Goal: Task Accomplishment & Management: Use online tool/utility

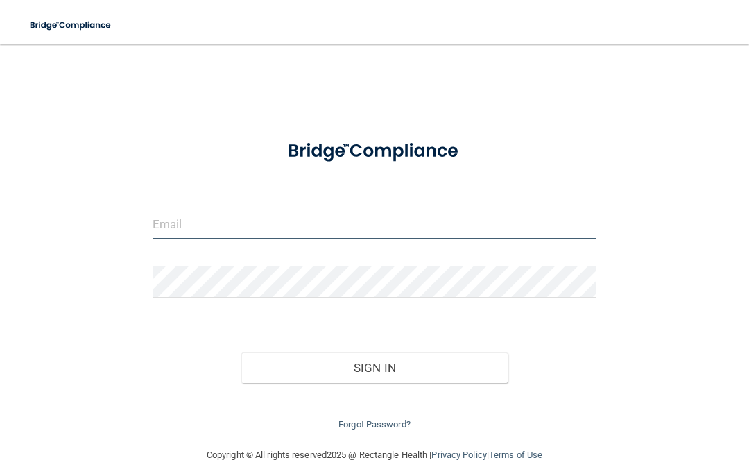
click at [373, 214] on input "email" at bounding box center [375, 223] width 444 height 31
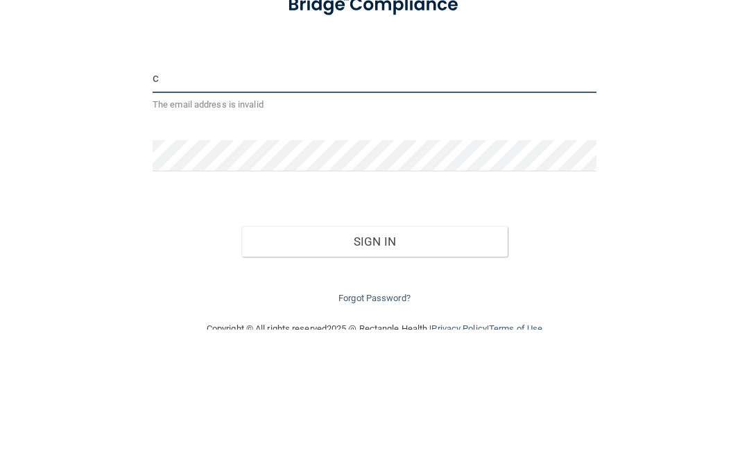
type input "[EMAIL_ADDRESS][DOMAIN_NAME]"
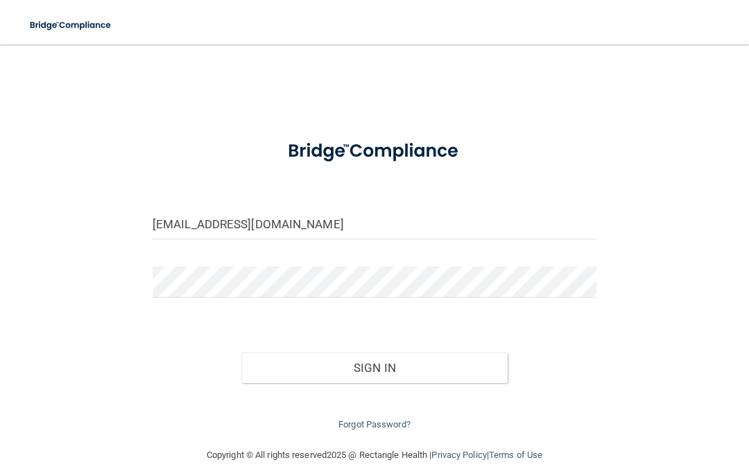
click at [377, 361] on button "Sign In" at bounding box center [374, 367] width 266 height 31
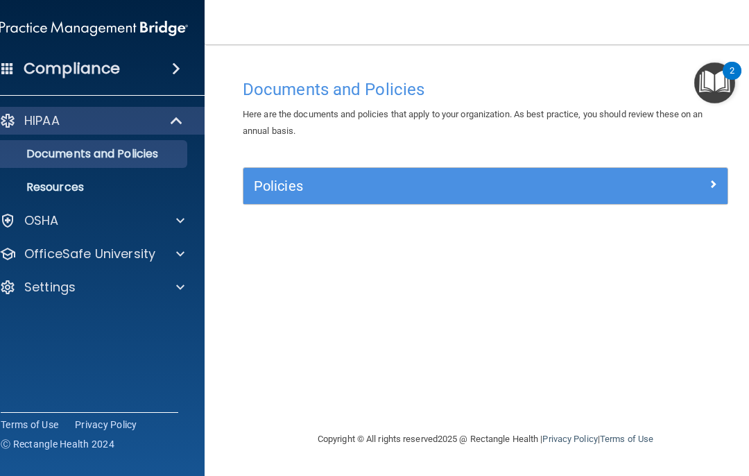
click at [192, 216] on div at bounding box center [178, 220] width 35 height 17
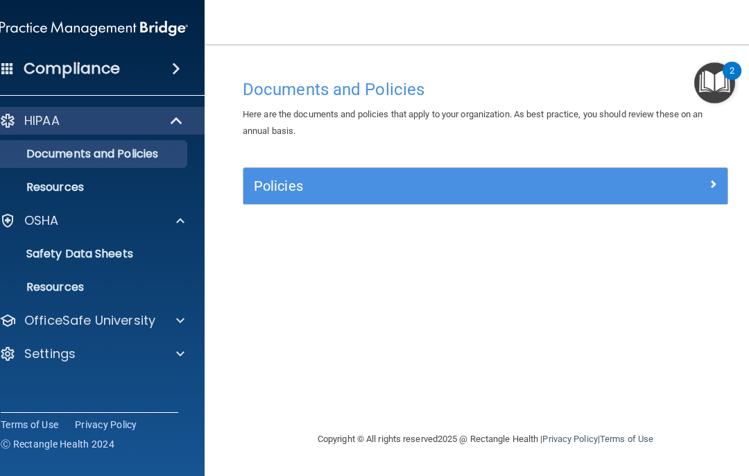
click at [175, 317] on div at bounding box center [178, 320] width 35 height 17
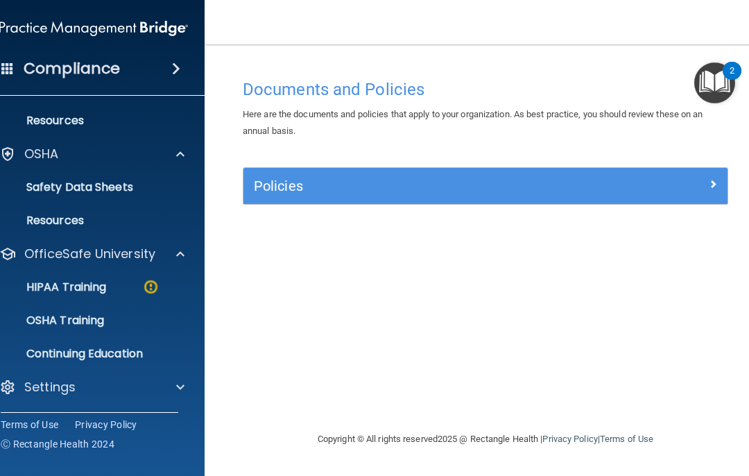
scroll to position [67, 0]
click at [106, 287] on p "HIPAA Training" at bounding box center [49, 287] width 114 height 14
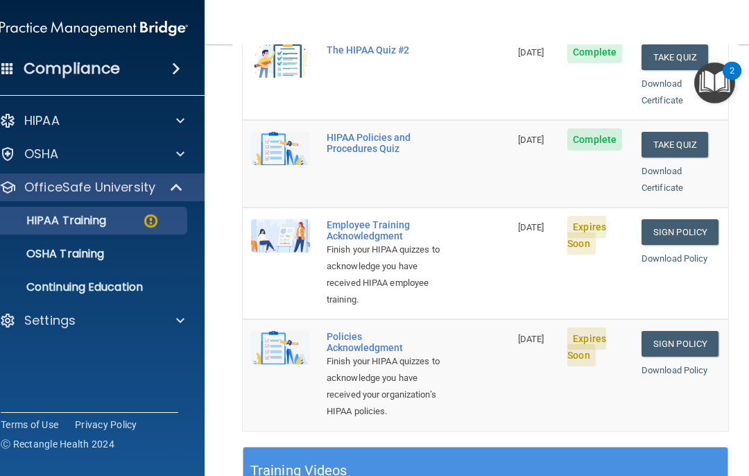
scroll to position [318, 0]
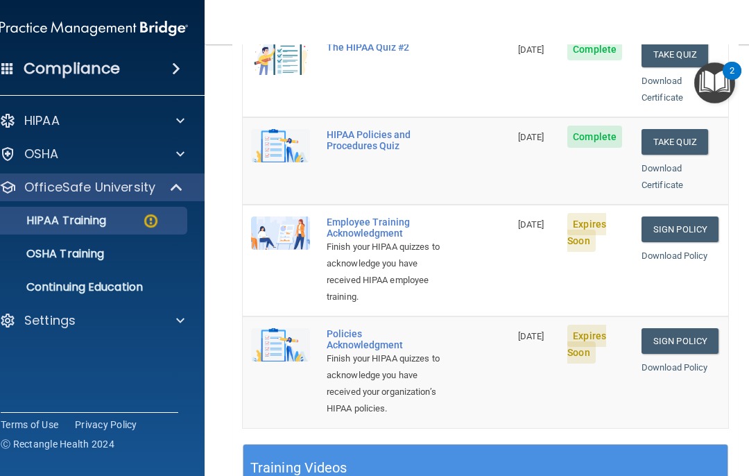
click at [674, 216] on link "Sign Policy" at bounding box center [680, 229] width 77 height 26
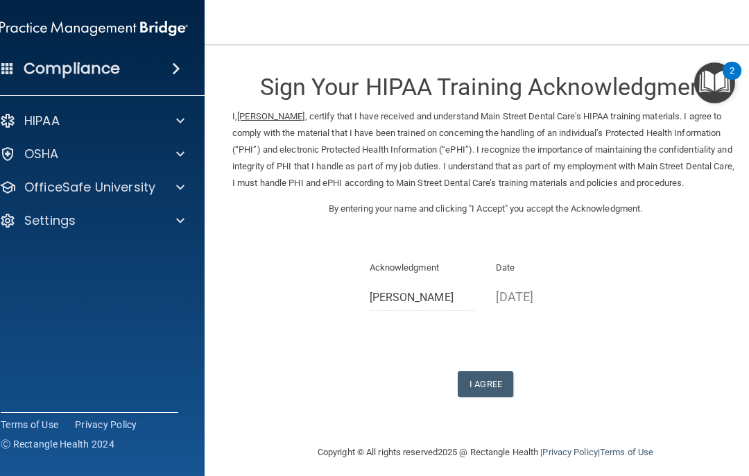
click at [493, 395] on button "I Agree" at bounding box center [486, 384] width 56 height 26
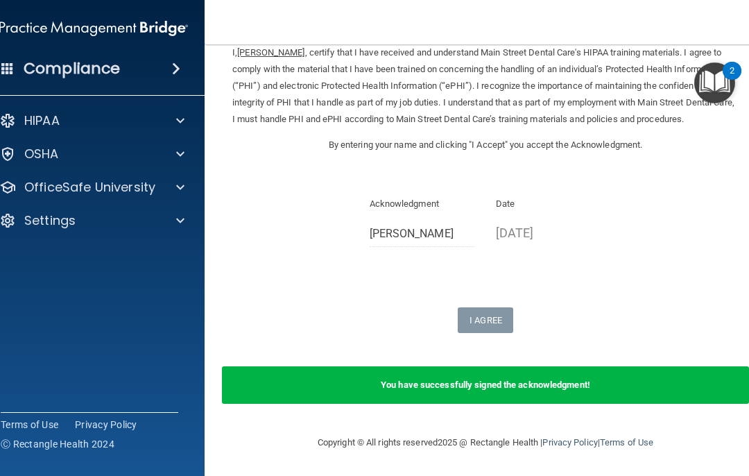
scroll to position [69, 0]
click at [168, 187] on div at bounding box center [178, 187] width 35 height 17
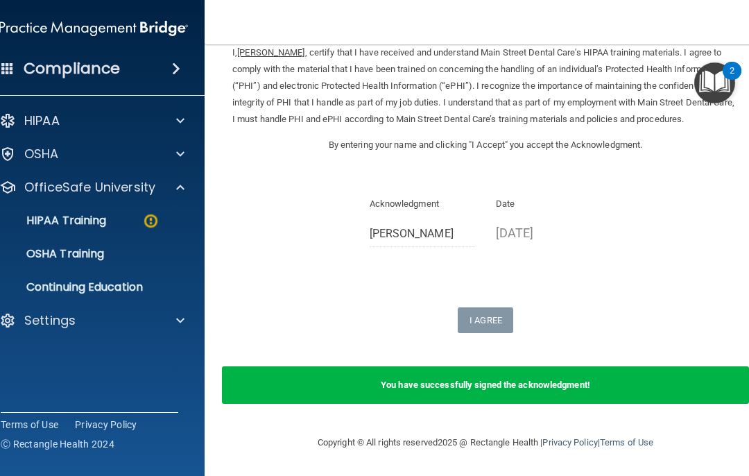
click at [99, 222] on p "HIPAA Training" at bounding box center [49, 221] width 114 height 14
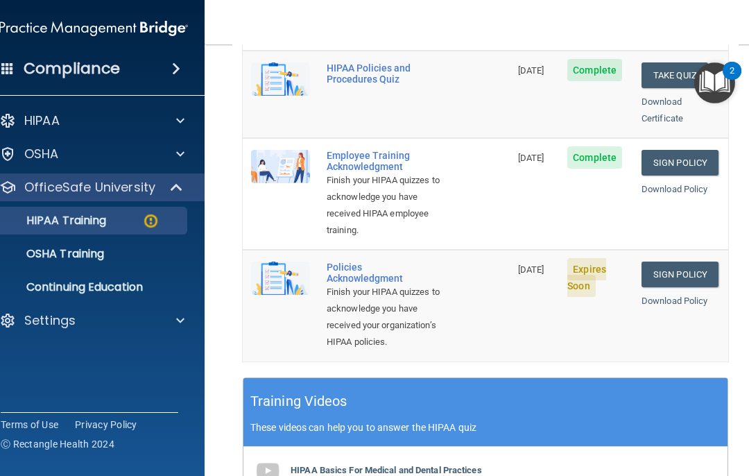
scroll to position [386, 0]
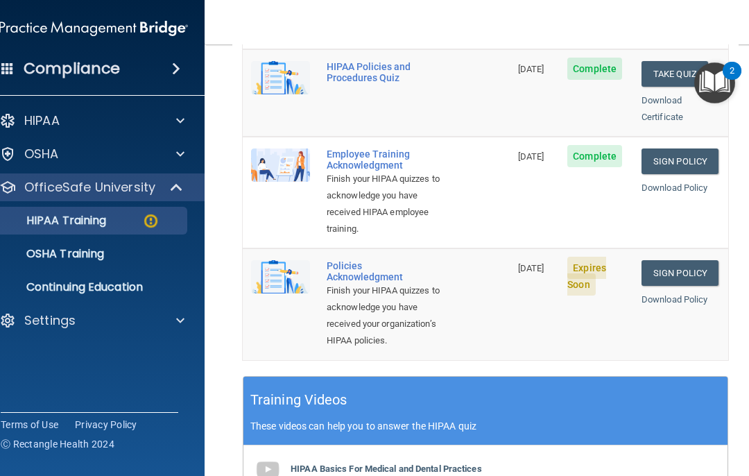
click at [679, 260] on link "Sign Policy" at bounding box center [680, 273] width 77 height 26
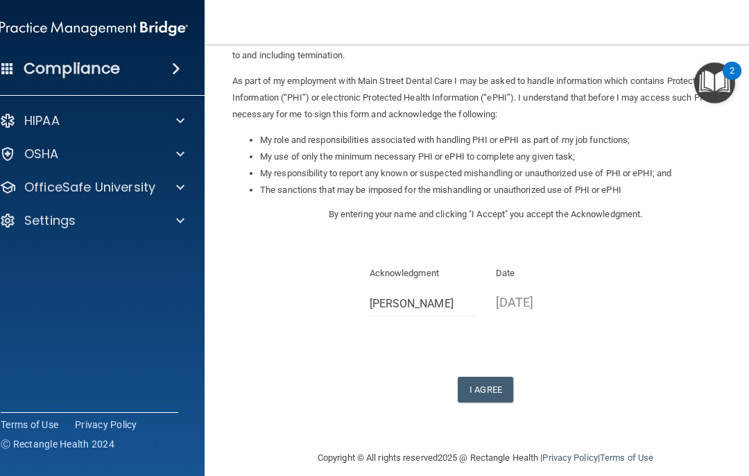
click at [480, 378] on button "I Agree" at bounding box center [486, 390] width 56 height 26
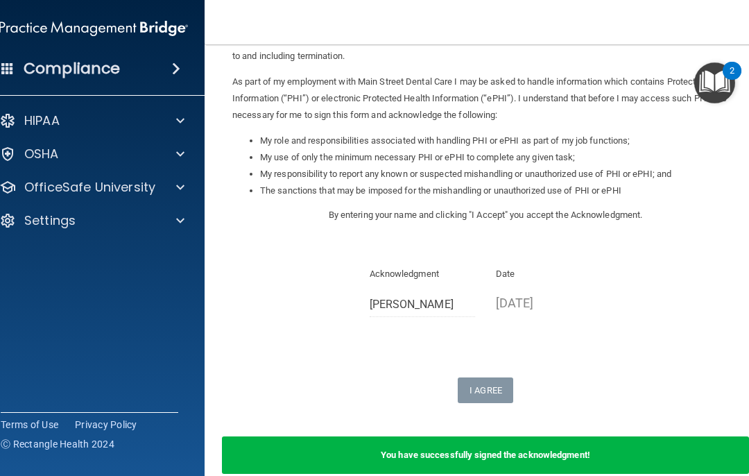
click at [176, 187] on span at bounding box center [180, 187] width 8 height 17
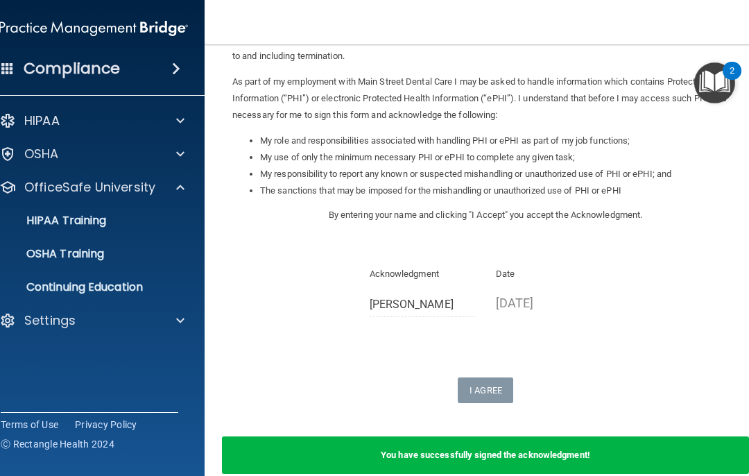
click at [106, 219] on p "HIPAA Training" at bounding box center [49, 221] width 114 height 14
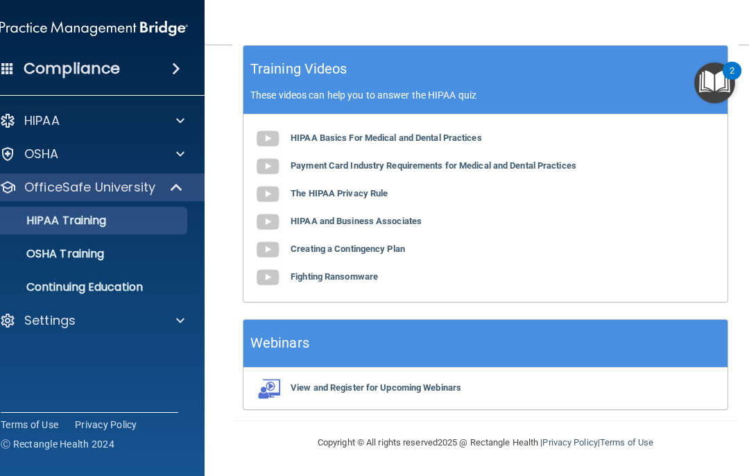
scroll to position [704, 0]
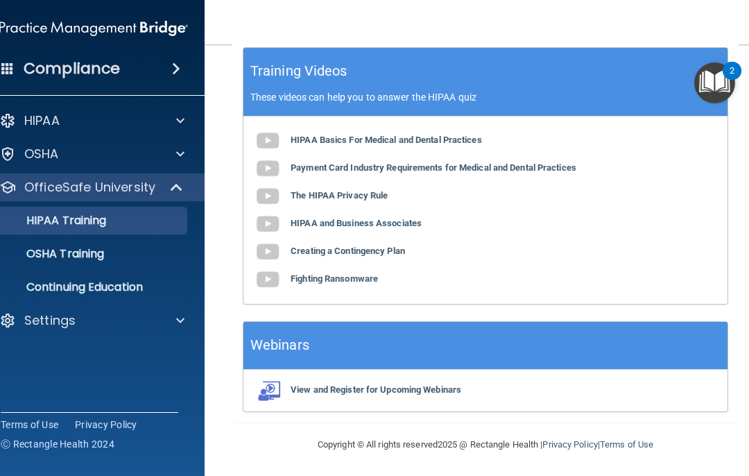
click at [100, 253] on p "OSHA Training" at bounding box center [48, 254] width 112 height 14
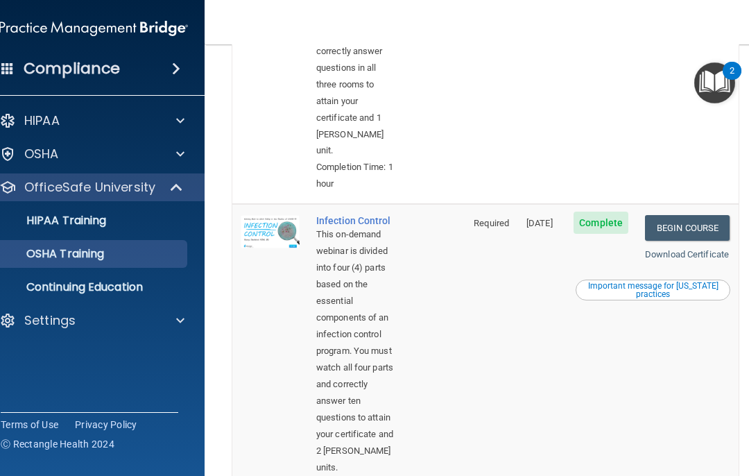
scroll to position [623, 0]
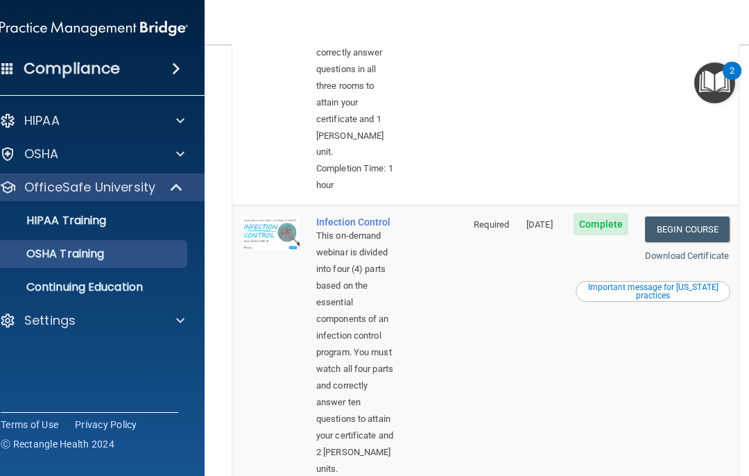
click at [681, 222] on link "Begin Course" at bounding box center [687, 229] width 85 height 26
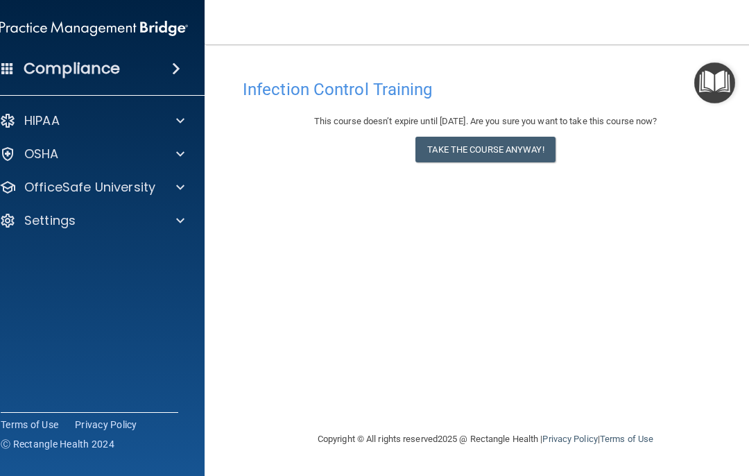
click at [484, 150] on button "Take the course anyway!" at bounding box center [485, 150] width 139 height 26
